Goal: Complete application form: Complete application form

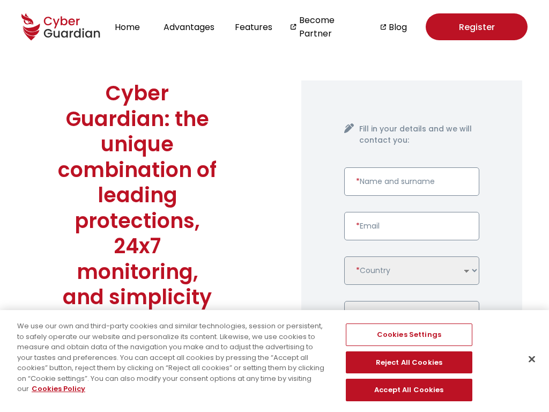
type input "1"
type input "yb@k7e.xpa"
type input "1"
type input "+34,26321796"
checkbox input "false"
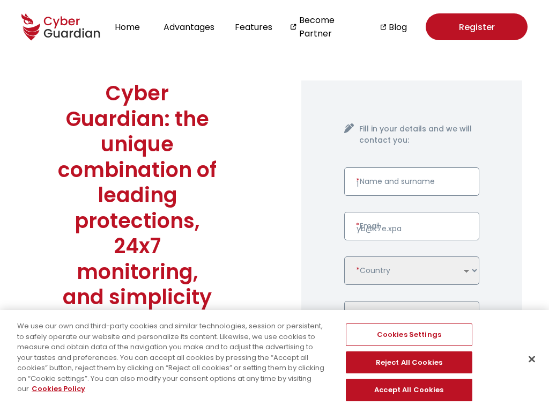
checkbox input "false"
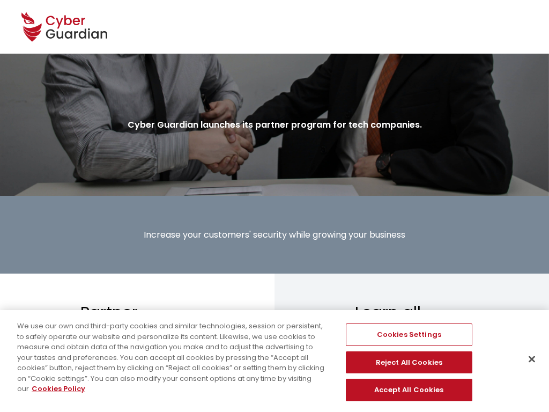
type input "John"
type input "%r@fsg.wexq"
type input "+34,07424469"
type input "John"
checkbox input "false"
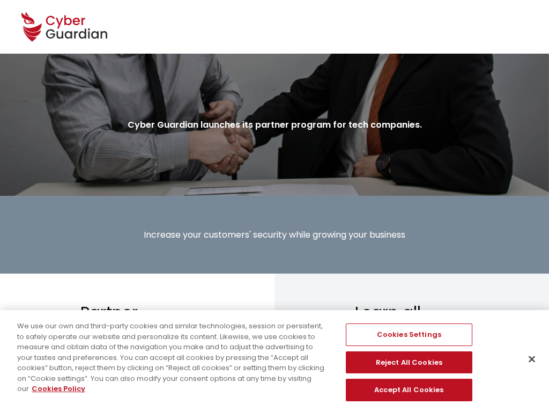
checkbox input "false"
